Goal: Information Seeking & Learning: Learn about a topic

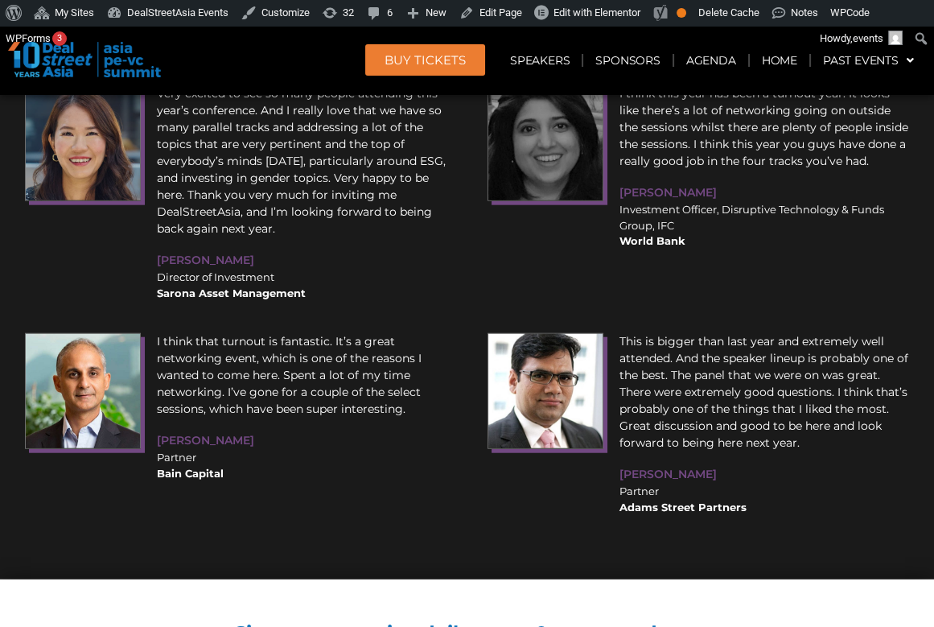
scroll to position [11902, 0]
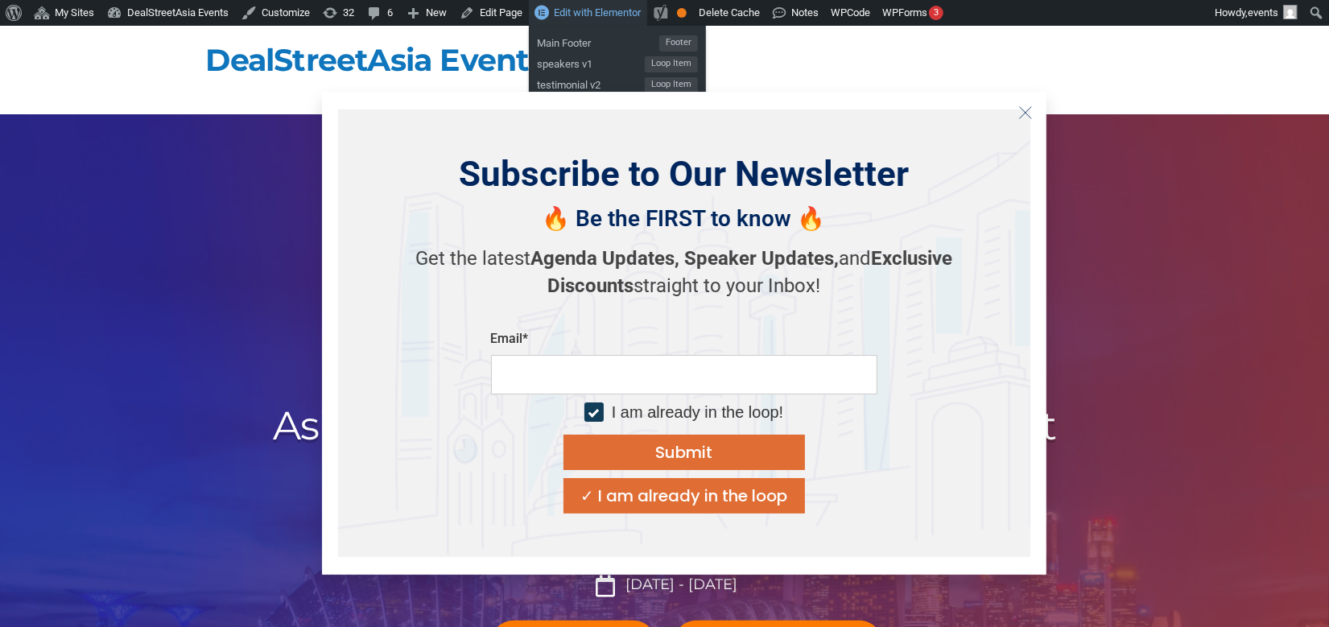
click at [564, 14] on span "Edit with Elementor" at bounding box center [597, 12] width 87 height 12
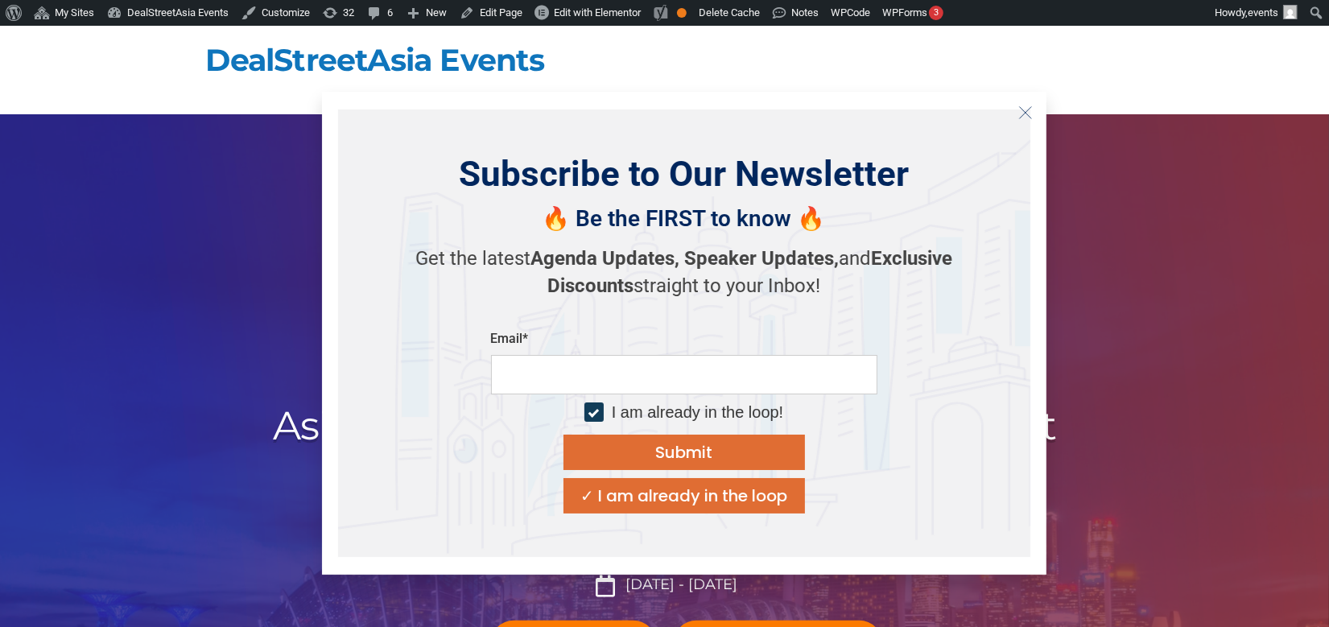
click at [1024, 110] on icon "Close" at bounding box center [1025, 112] width 14 height 14
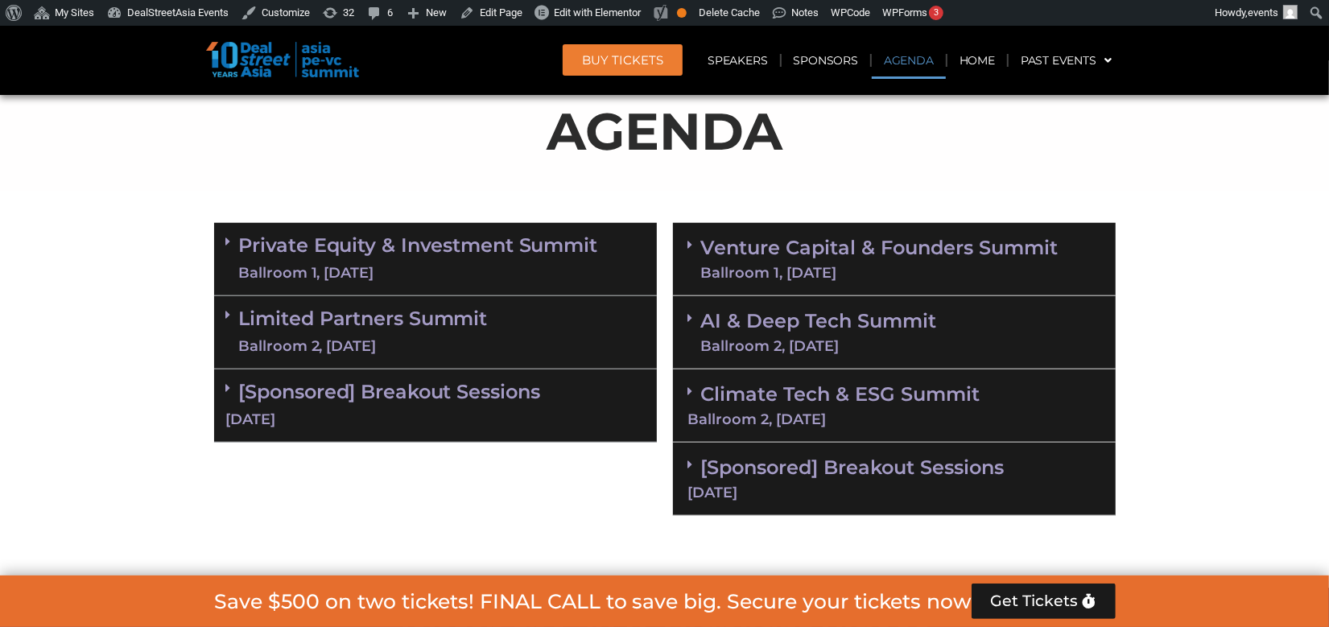
scroll to position [960, 0]
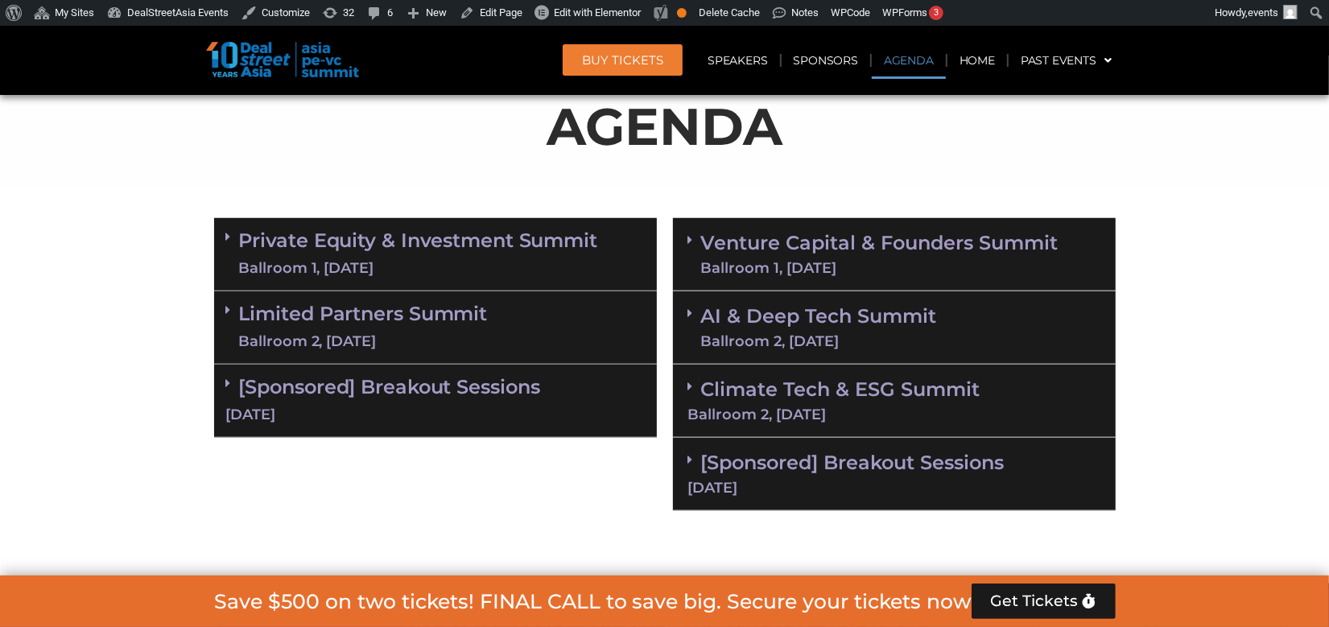
click at [691, 236] on icon at bounding box center [690, 239] width 5 height 13
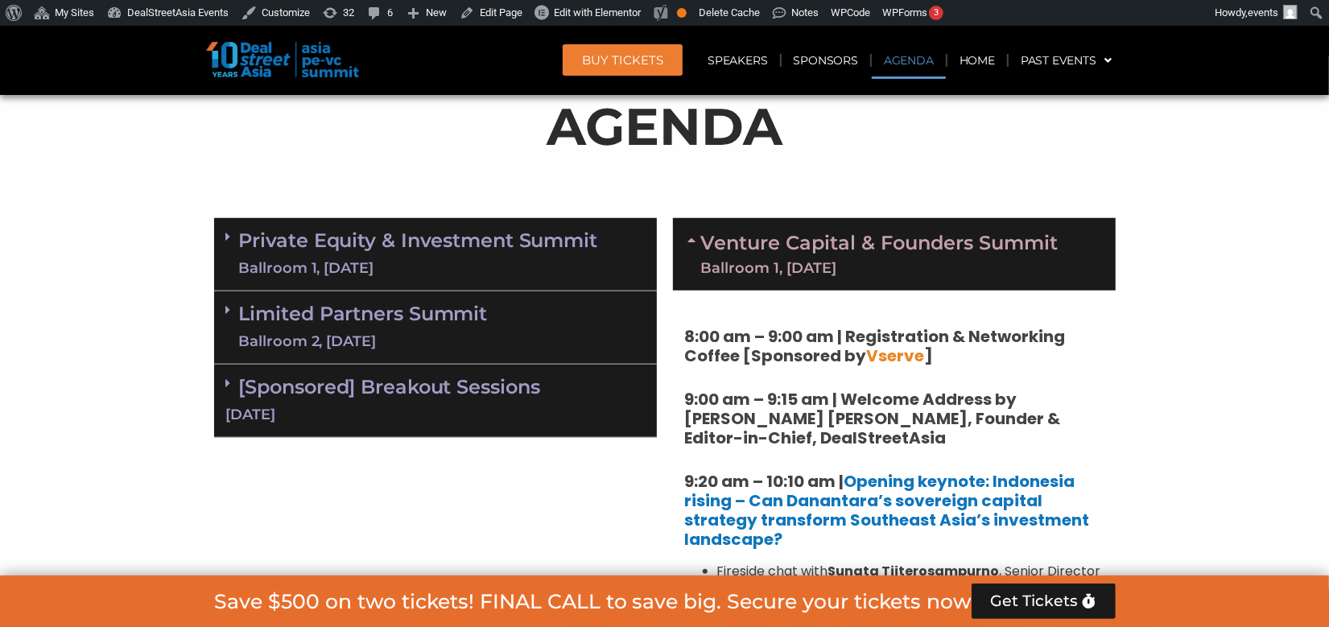
click at [691, 236] on icon at bounding box center [694, 239] width 13 height 13
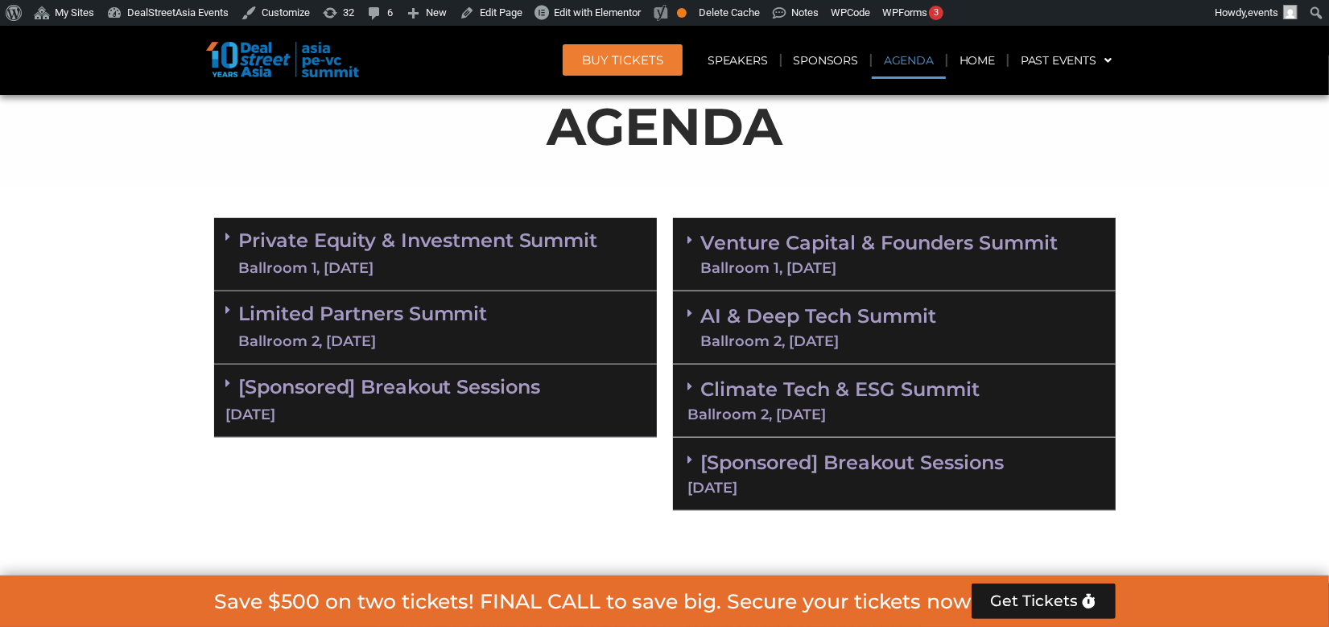
click at [686, 307] on div "AI & Deep Tech Summit Ballroom 2, 11 Sept" at bounding box center [894, 327] width 443 height 73
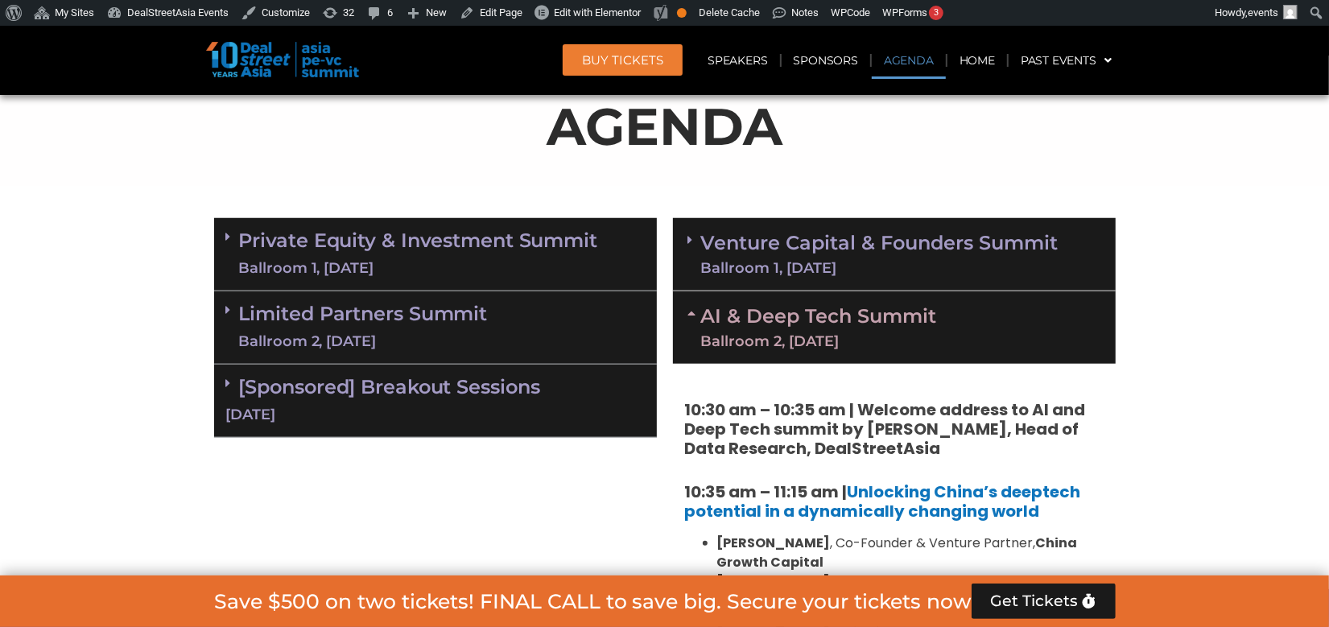
click at [686, 307] on div "AI & Deep Tech Summit Ballroom 2, 11 Sept" at bounding box center [894, 327] width 443 height 72
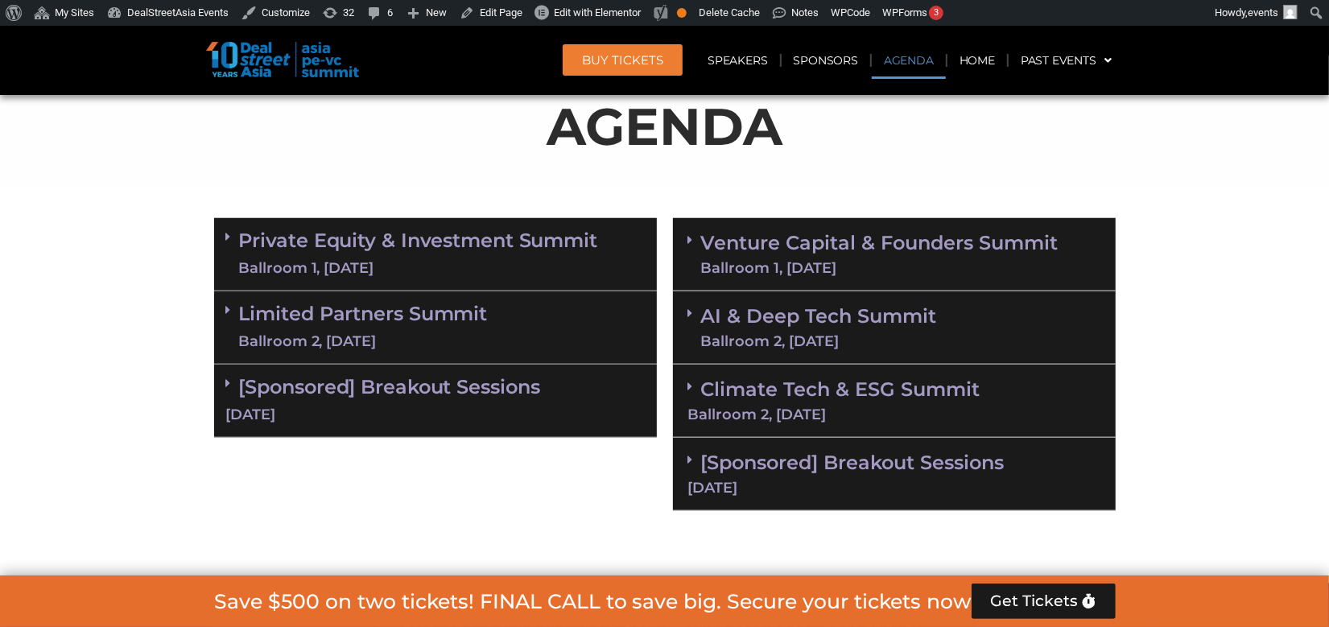
click at [688, 380] on icon at bounding box center [690, 386] width 5 height 13
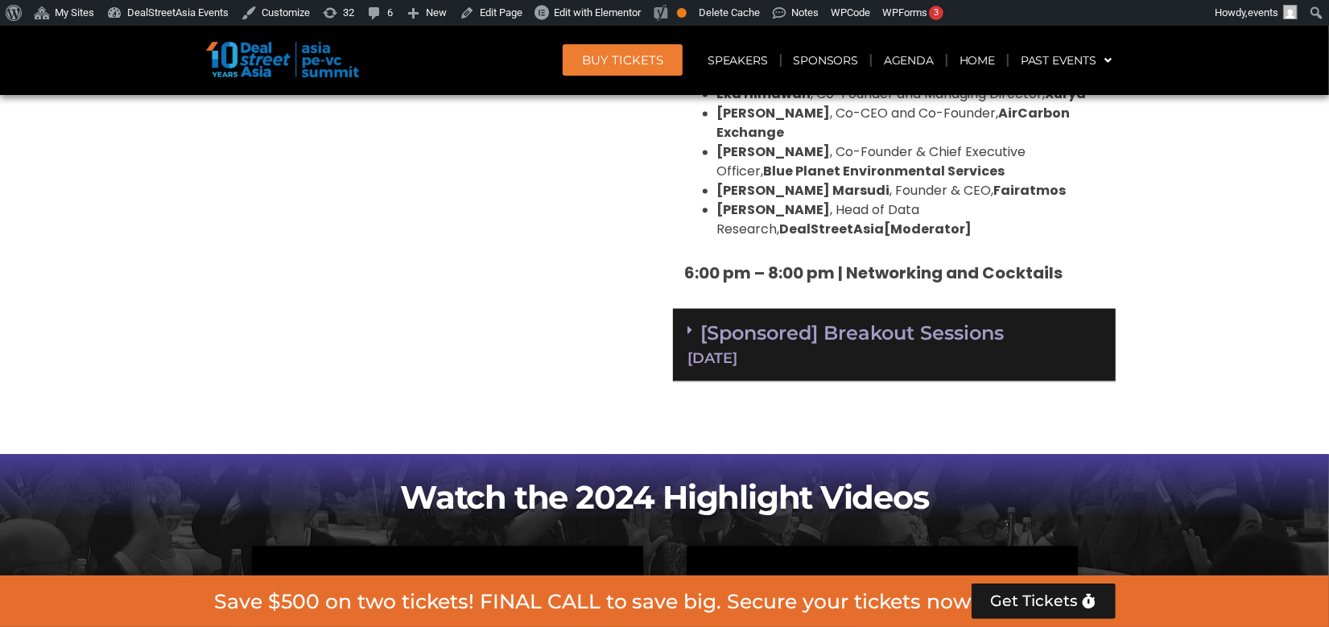
scroll to position [2547, 0]
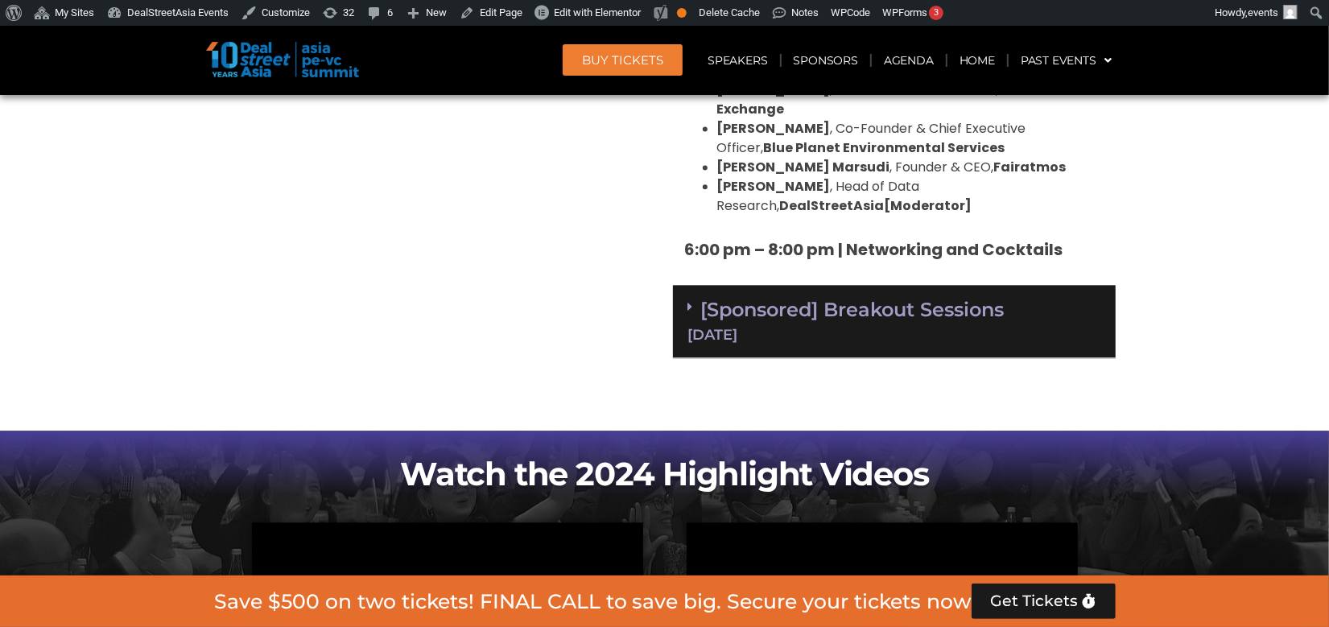
click at [691, 300] on icon at bounding box center [690, 306] width 5 height 13
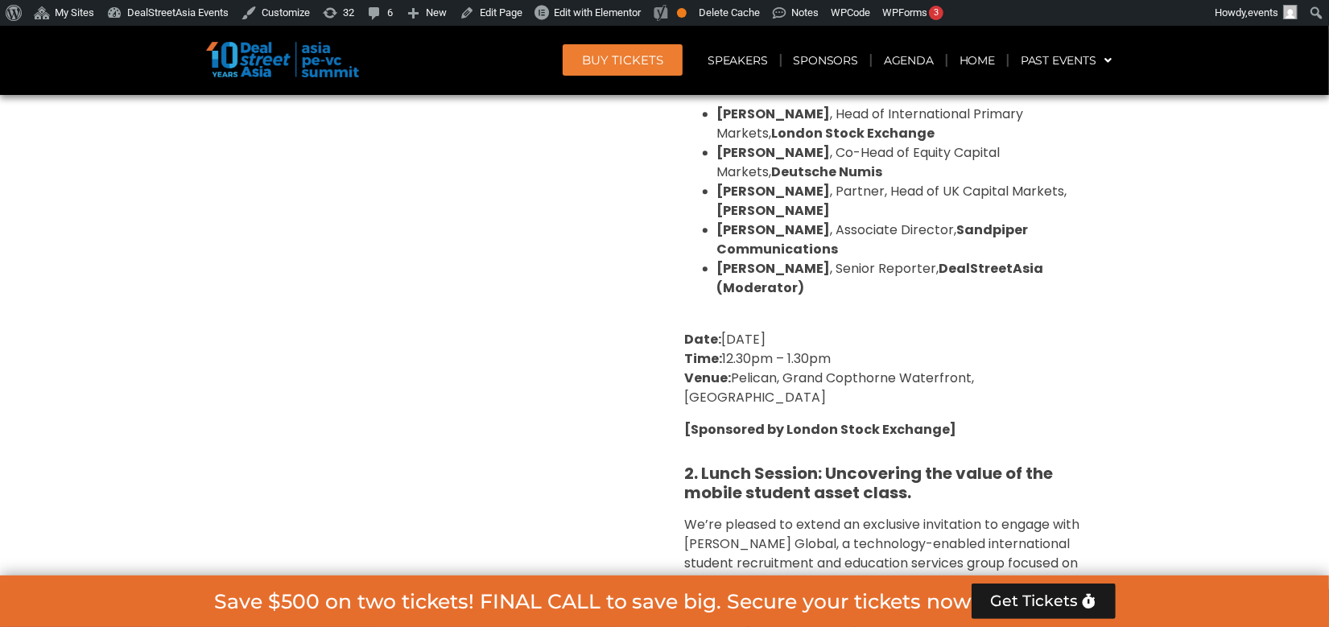
scroll to position [3110, 0]
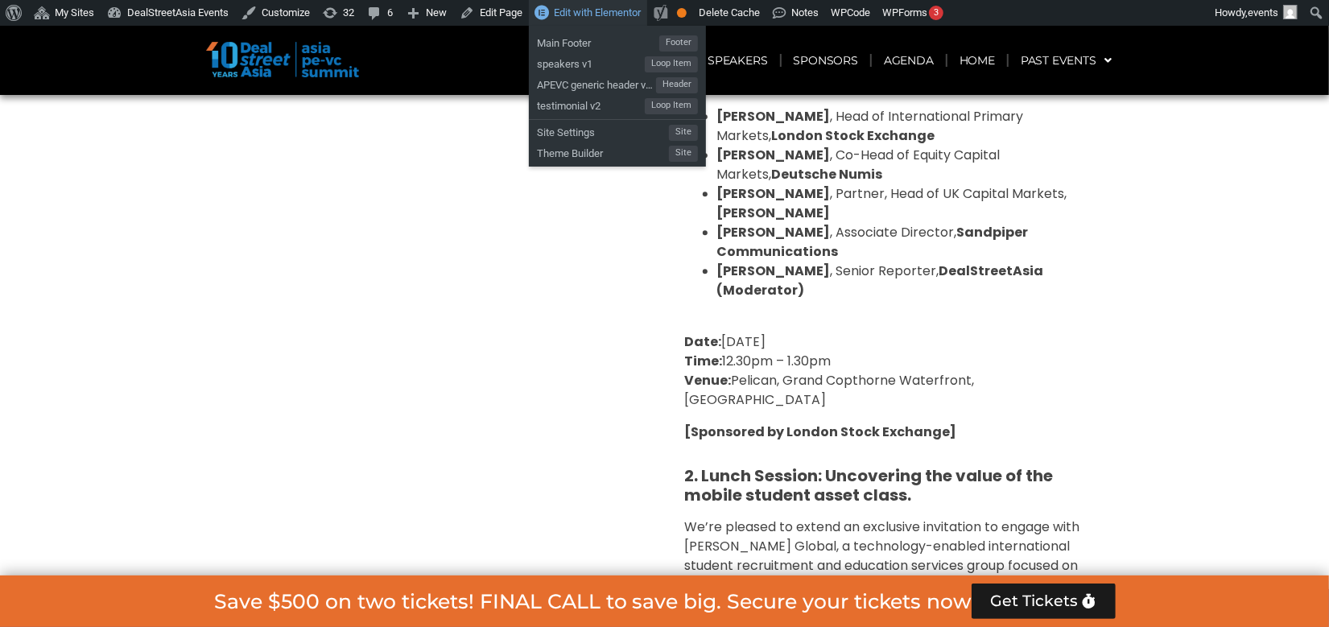
click at [576, 10] on span "Edit with Elementor" at bounding box center [597, 12] width 87 height 12
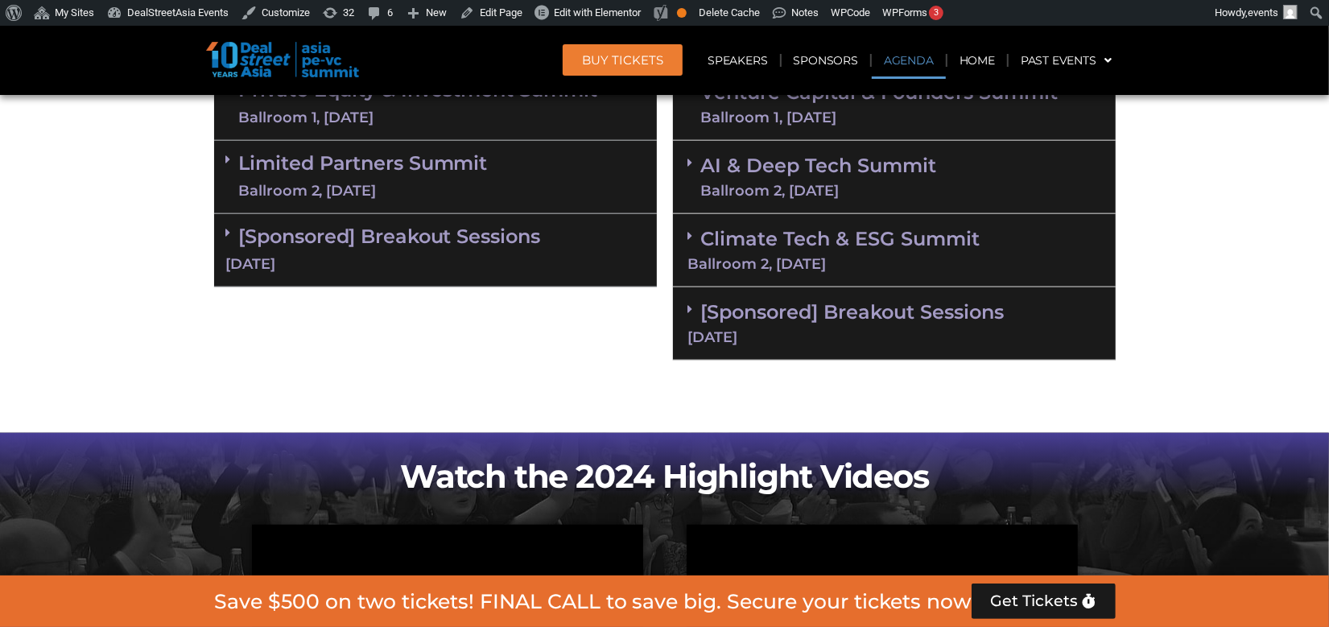
scroll to position [1099, 0]
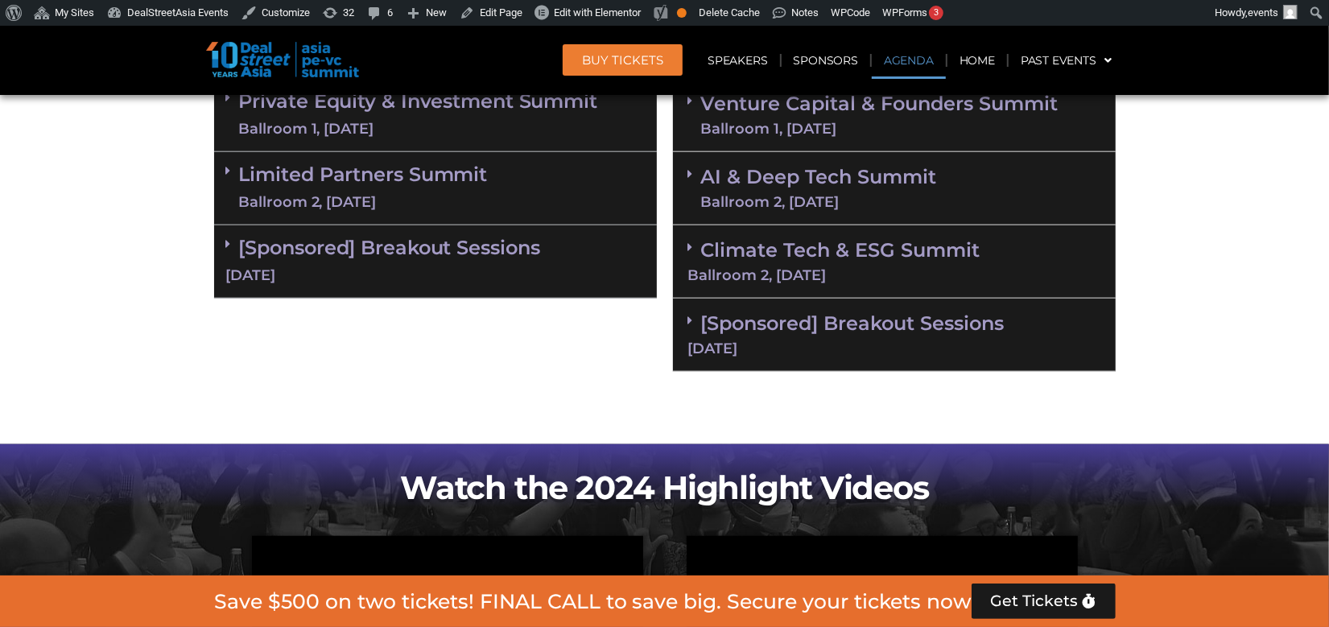
click at [690, 319] on icon at bounding box center [690, 320] width 5 height 13
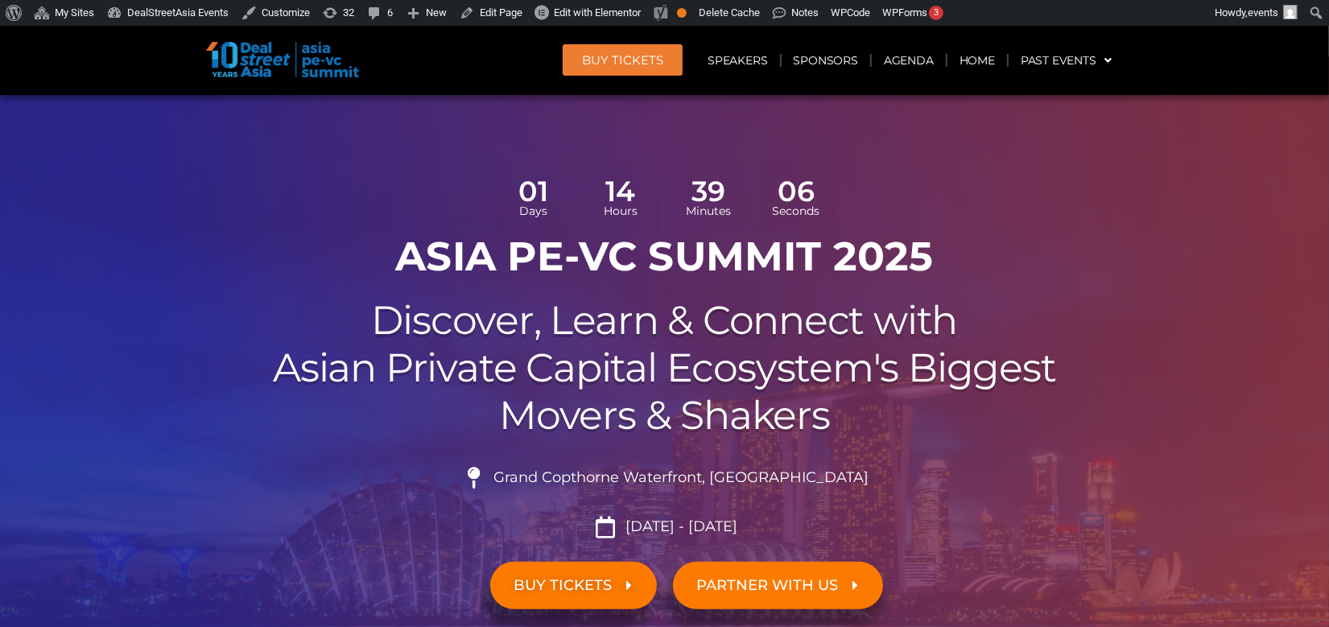
scroll to position [0, 0]
